Goal: Find specific page/section: Find specific page/section

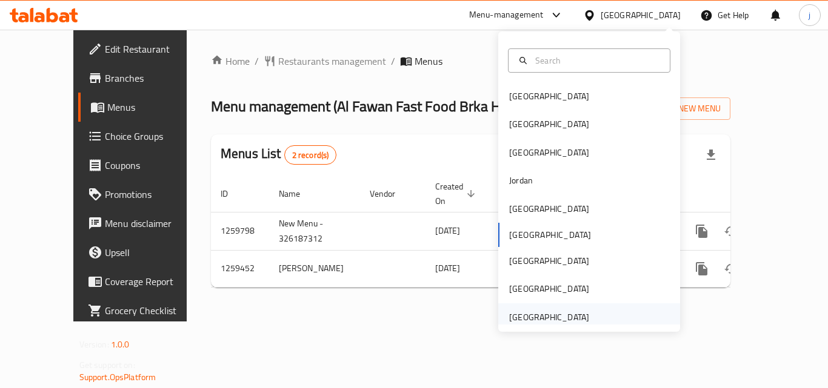
click at [604, 315] on div "[GEOGRAPHIC_DATA]" at bounding box center [589, 318] width 182 height 28
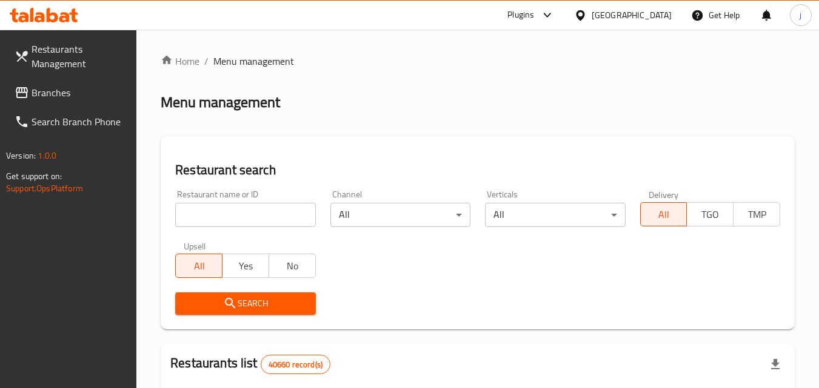
click at [81, 87] on span "Branches" at bounding box center [80, 92] width 96 height 15
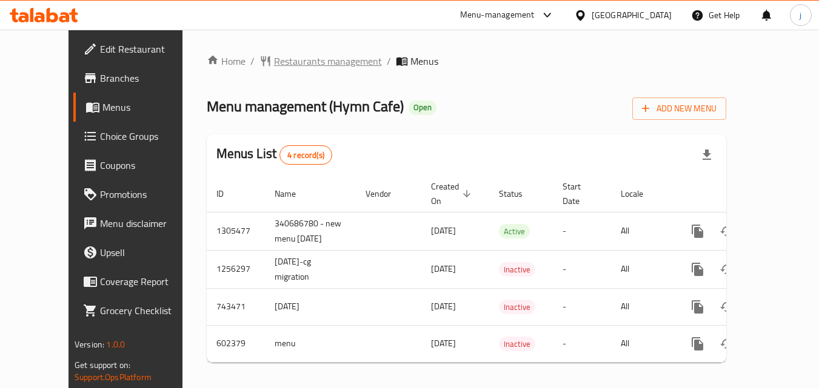
click at [282, 59] on span "Restaurants management" at bounding box center [328, 61] width 108 height 15
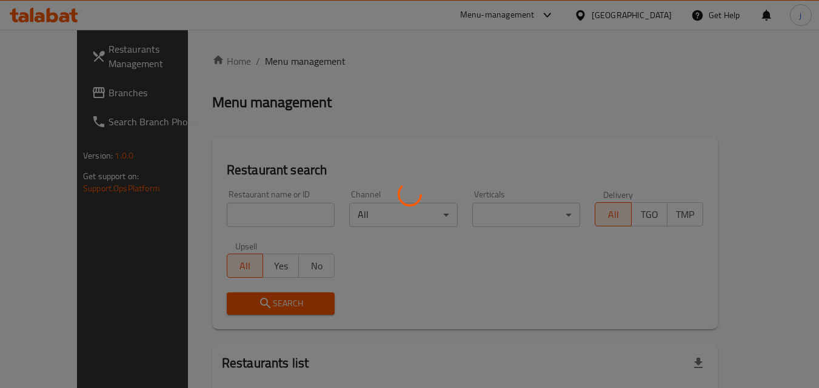
click at [59, 102] on div at bounding box center [409, 194] width 819 height 388
click at [53, 96] on div at bounding box center [409, 194] width 819 height 388
click at [41, 85] on div at bounding box center [409, 194] width 819 height 388
click at [42, 92] on div at bounding box center [409, 194] width 819 height 388
click at [48, 85] on div at bounding box center [409, 194] width 819 height 388
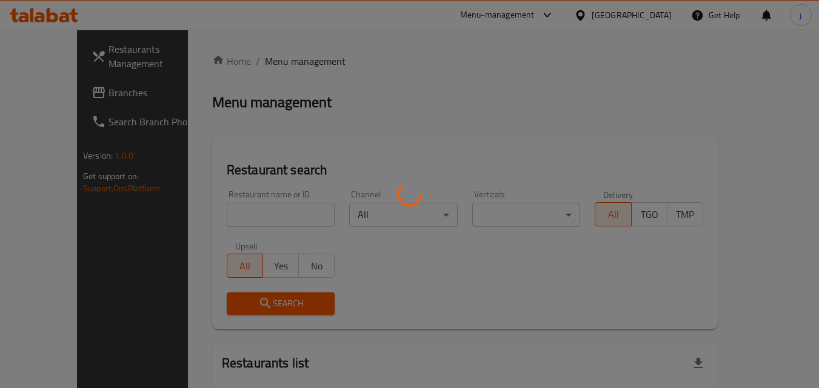
click at [52, 89] on div at bounding box center [409, 194] width 819 height 388
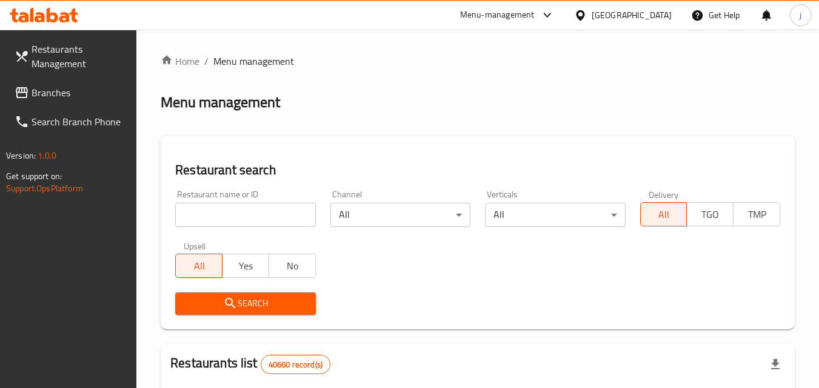
click at [73, 93] on span "Branches" at bounding box center [80, 92] width 96 height 15
